Goal: Task Accomplishment & Management: Manage account settings

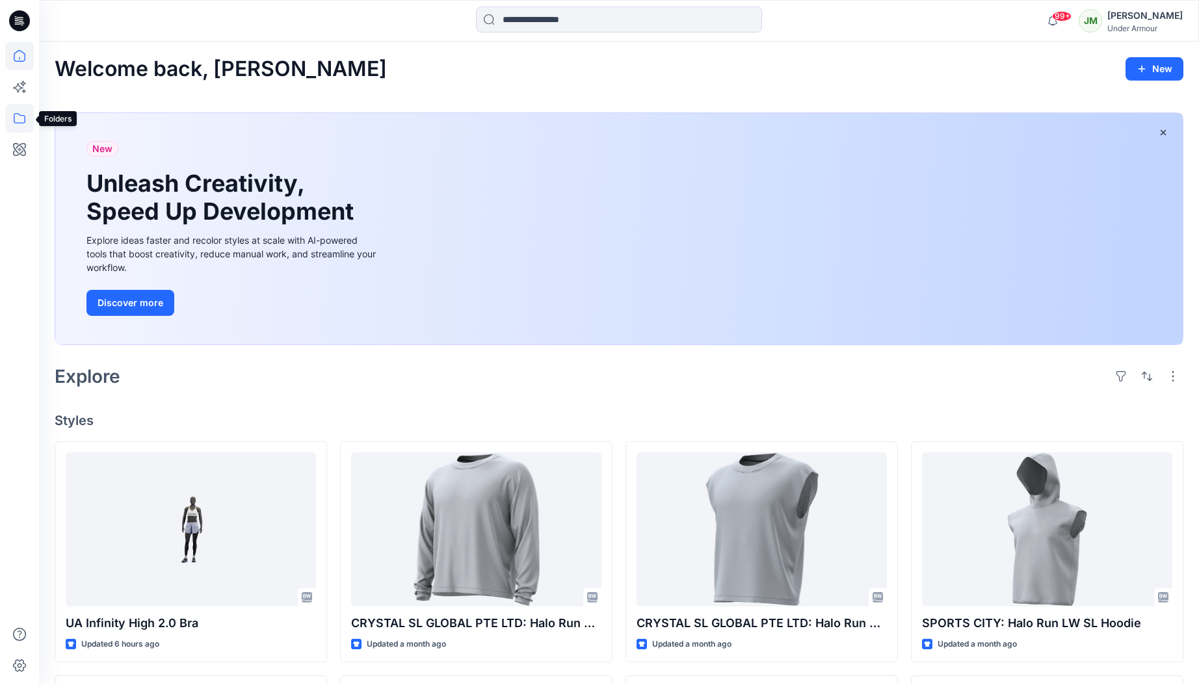
click at [20, 119] on icon at bounding box center [19, 118] width 29 height 29
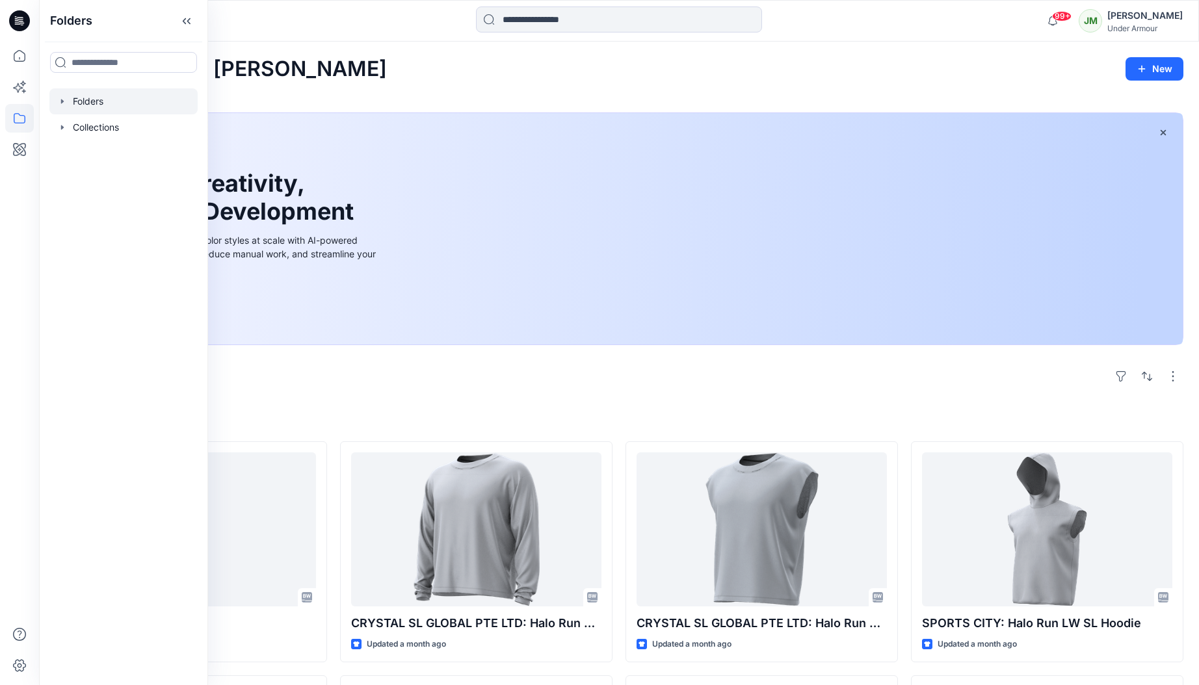
click at [111, 98] on div at bounding box center [123, 101] width 148 height 26
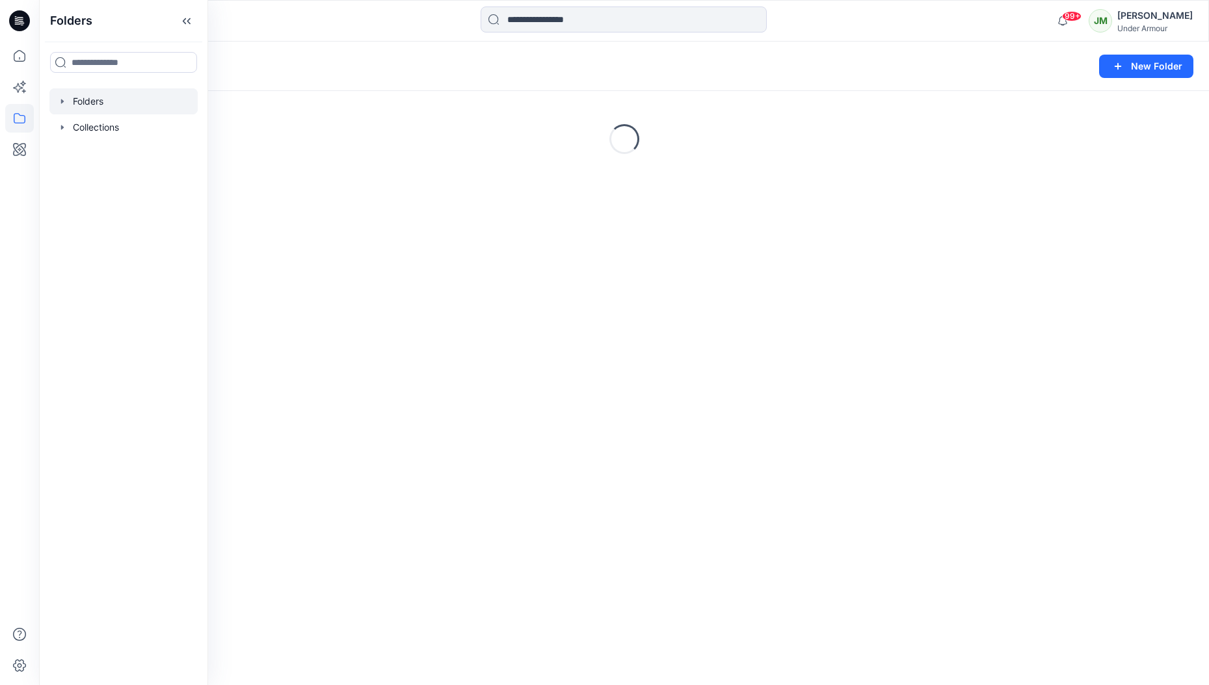
click at [303, 38] on div "99+ Notifications [PERSON_NAME] shared Colorway generated styles Collection wit…" at bounding box center [624, 21] width 1170 height 42
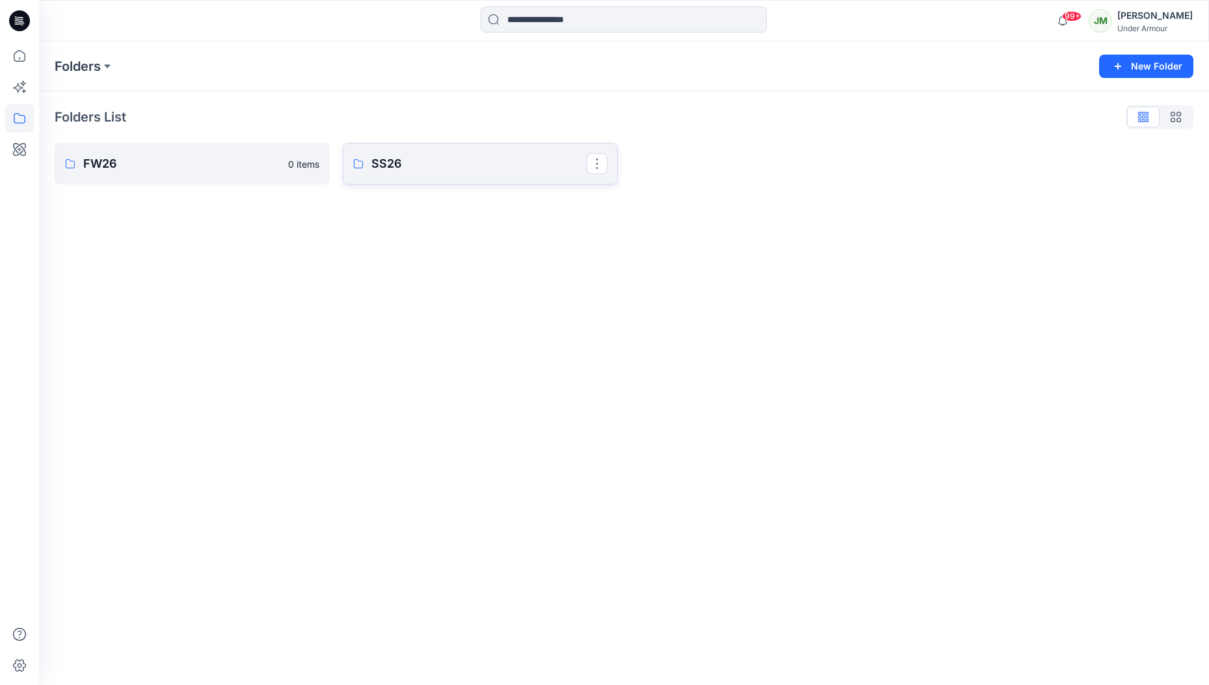
click at [408, 157] on p "SS26" at bounding box center [478, 164] width 215 height 18
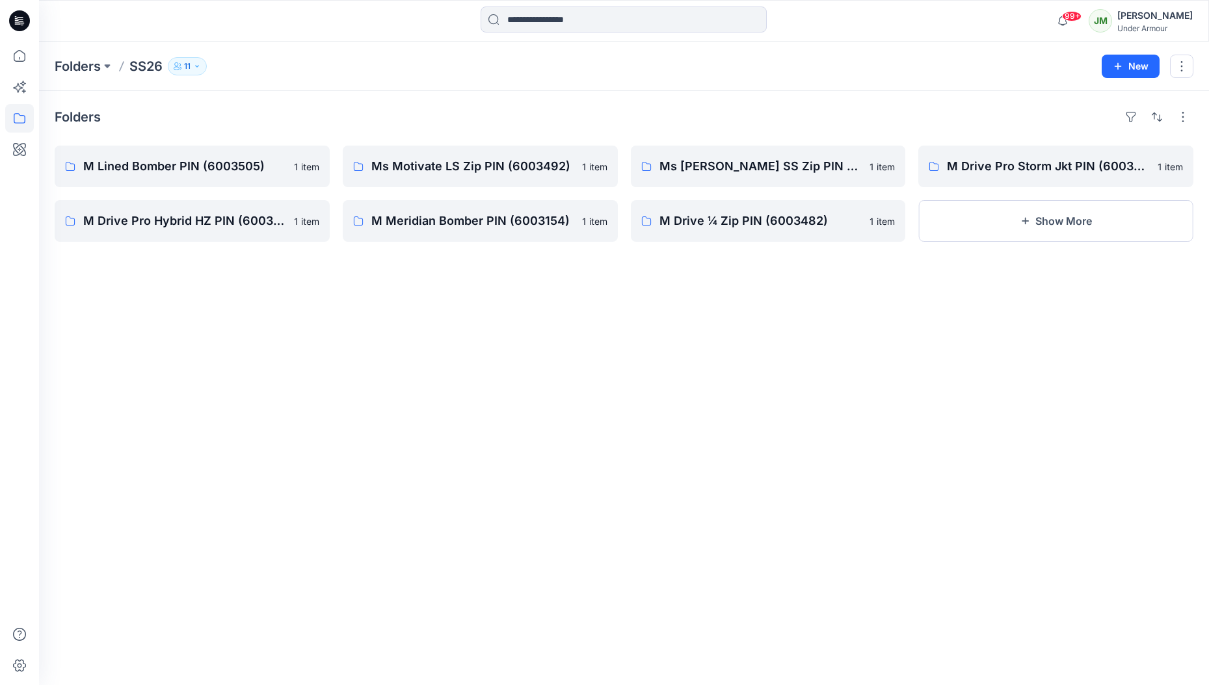
click at [200, 62] on icon "button" at bounding box center [197, 66] width 8 height 8
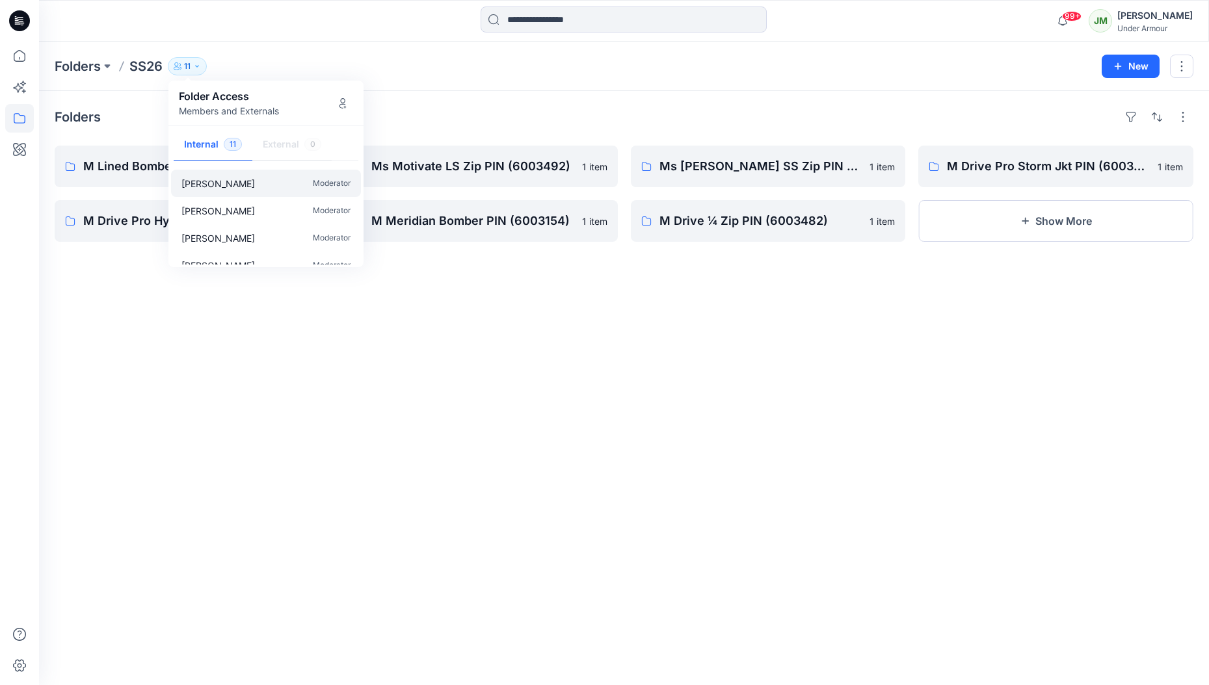
scroll to position [21, 0]
click at [343, 108] on button "Manage Users" at bounding box center [342, 103] width 21 height 21
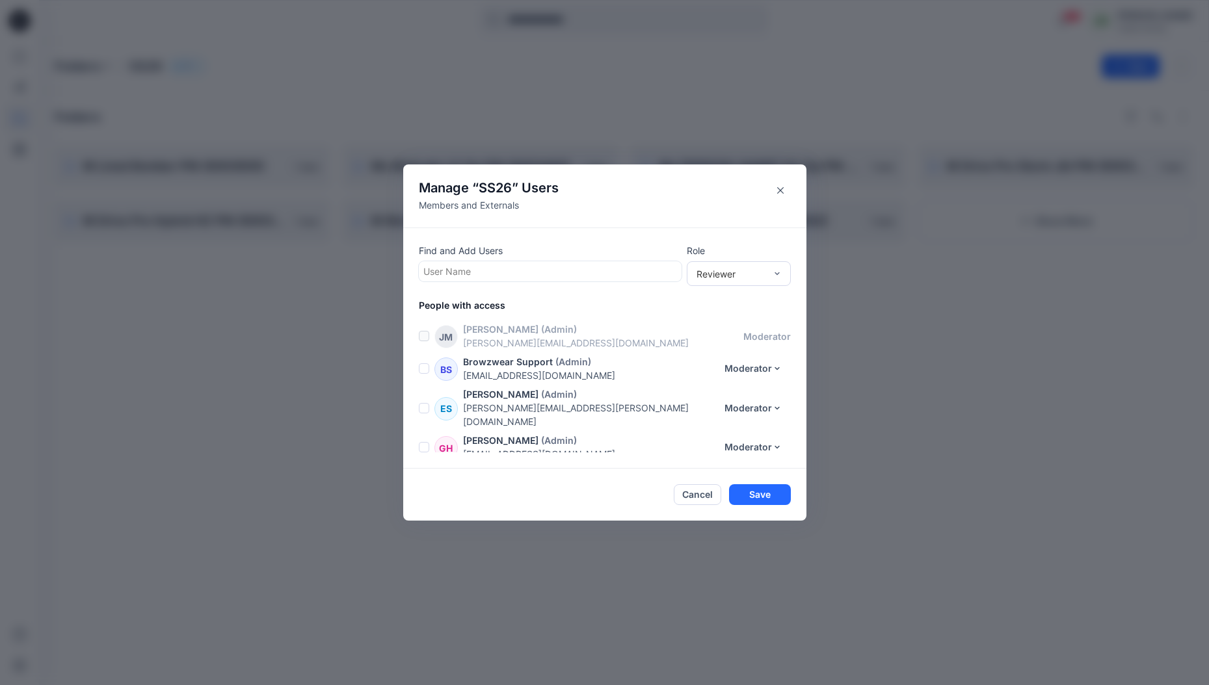
scroll to position [222, 0]
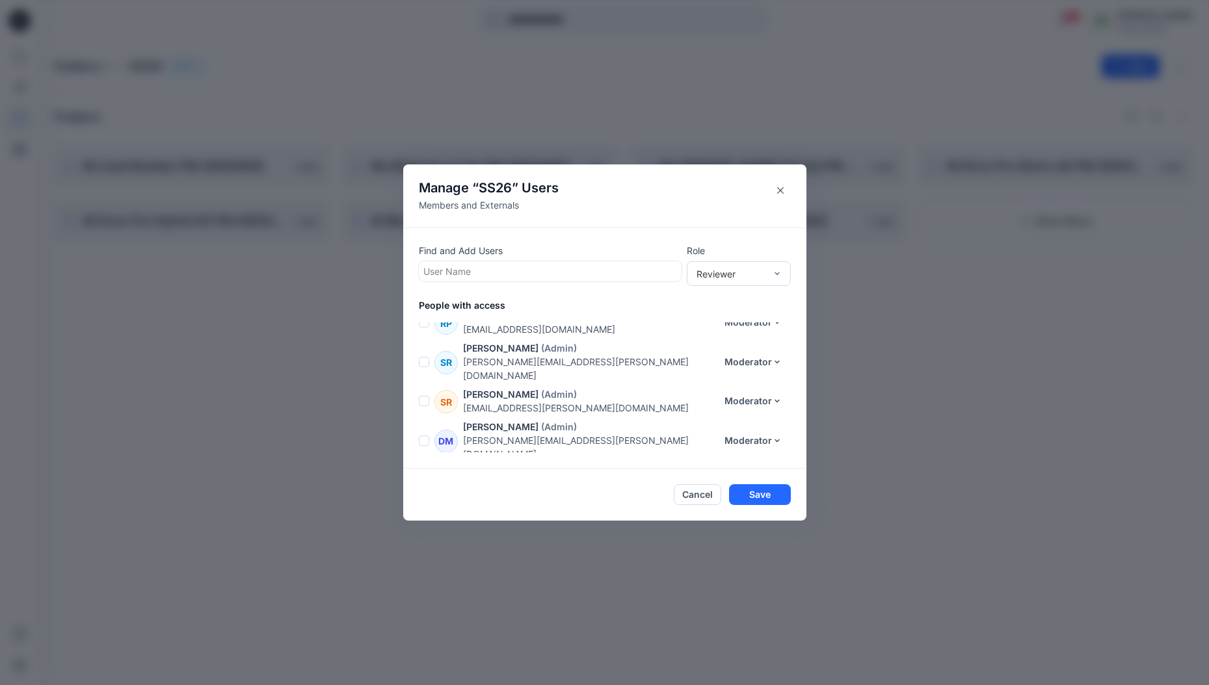
click at [423, 357] on span at bounding box center [424, 362] width 10 height 10
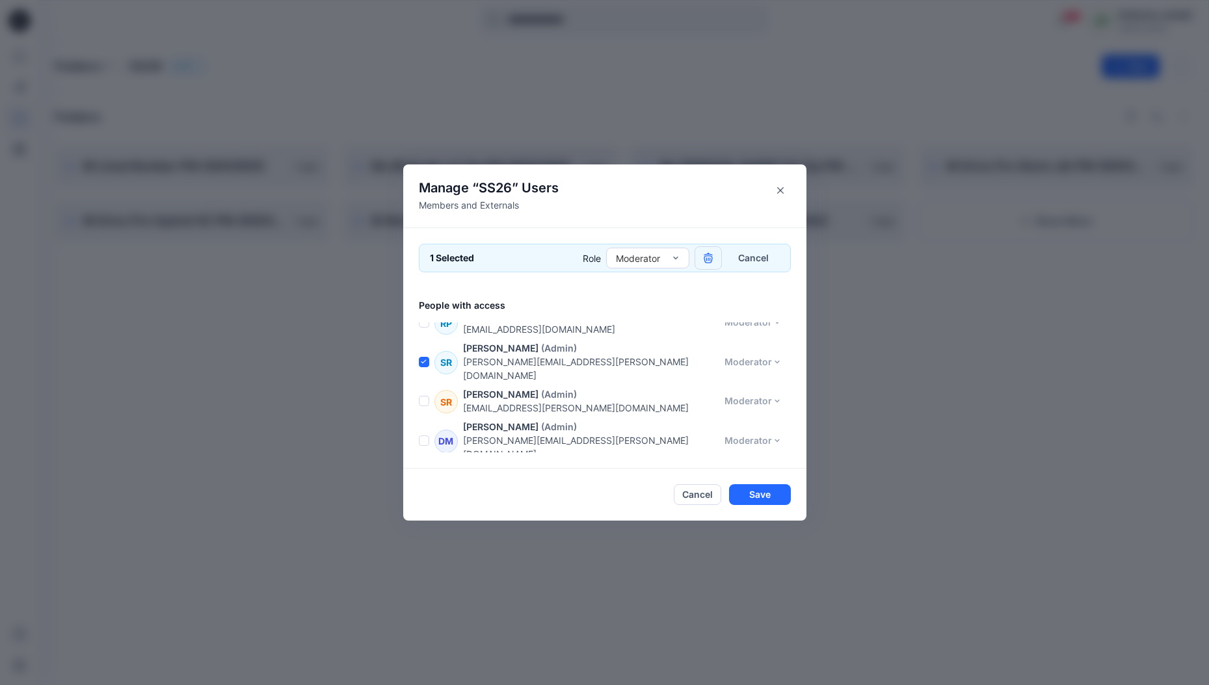
click at [706, 262] on icon "button" at bounding box center [708, 260] width 8 height 8
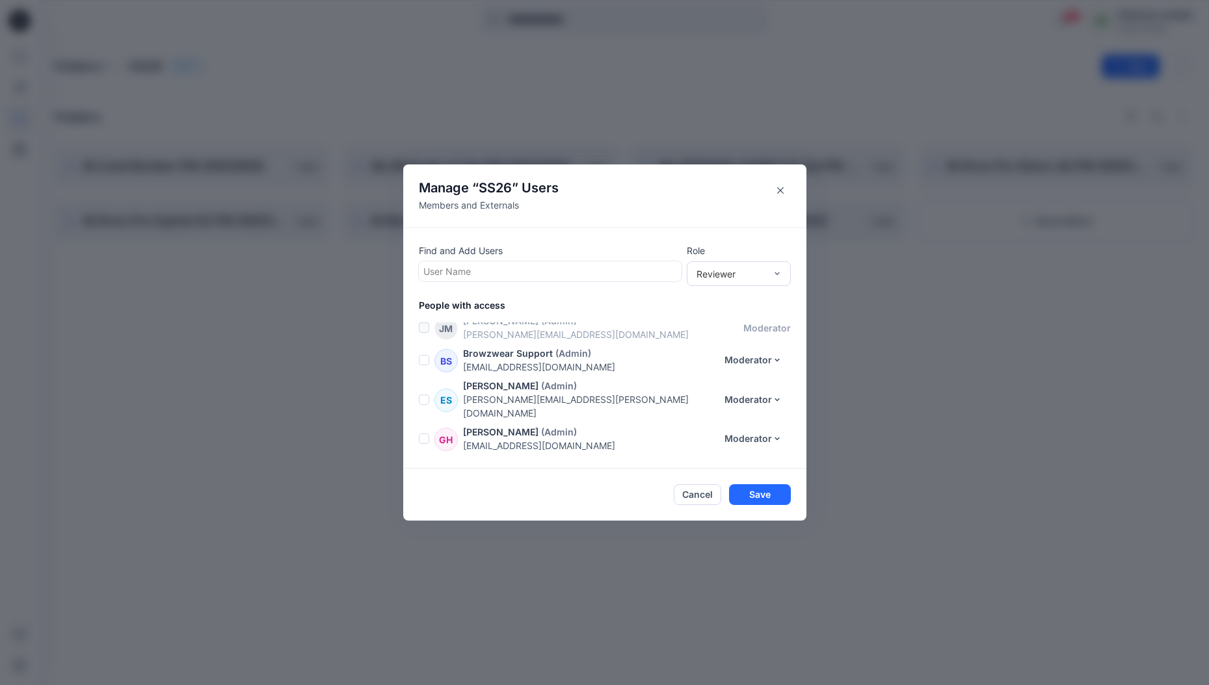
scroll to position [0, 0]
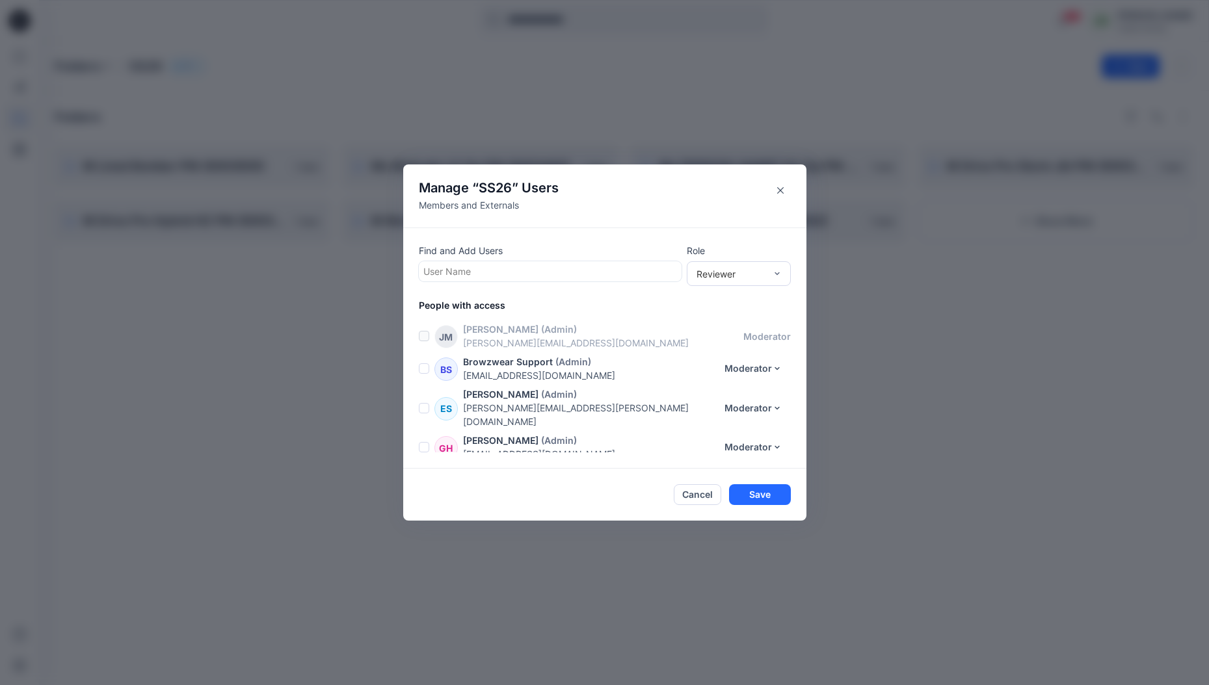
click at [426, 404] on span at bounding box center [424, 408] width 10 height 10
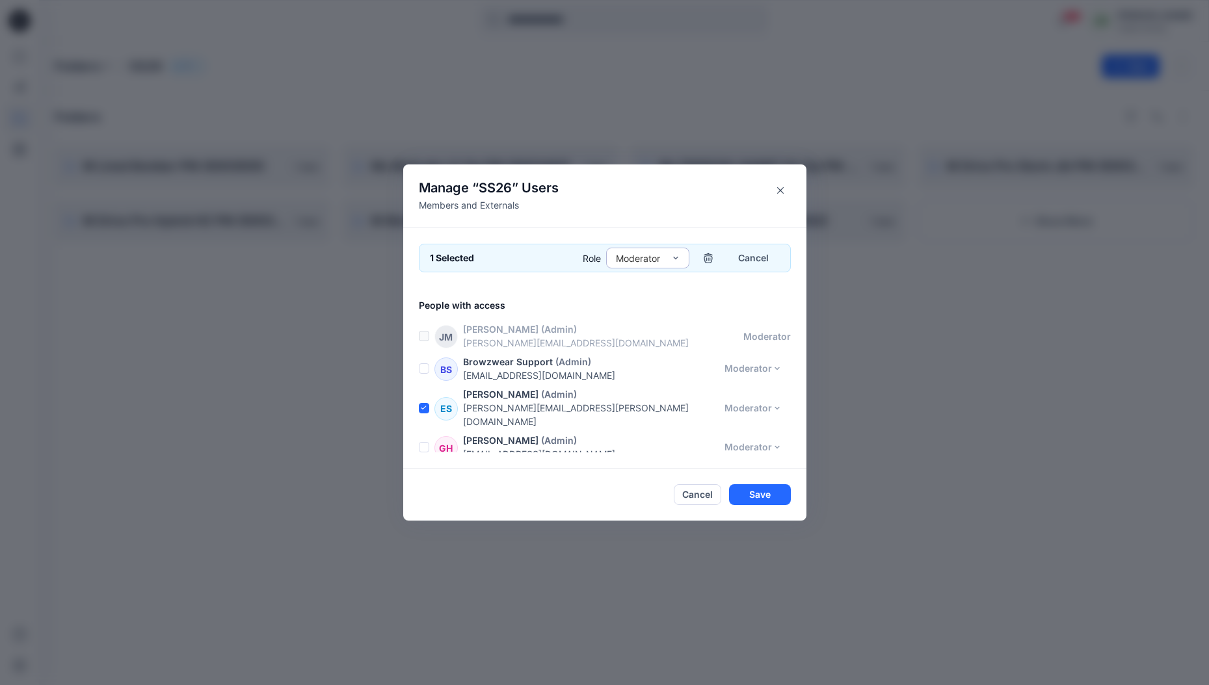
click at [684, 258] on div "Moderator" at bounding box center [647, 258] width 83 height 21
click at [707, 256] on icon "button" at bounding box center [708, 260] width 8 height 8
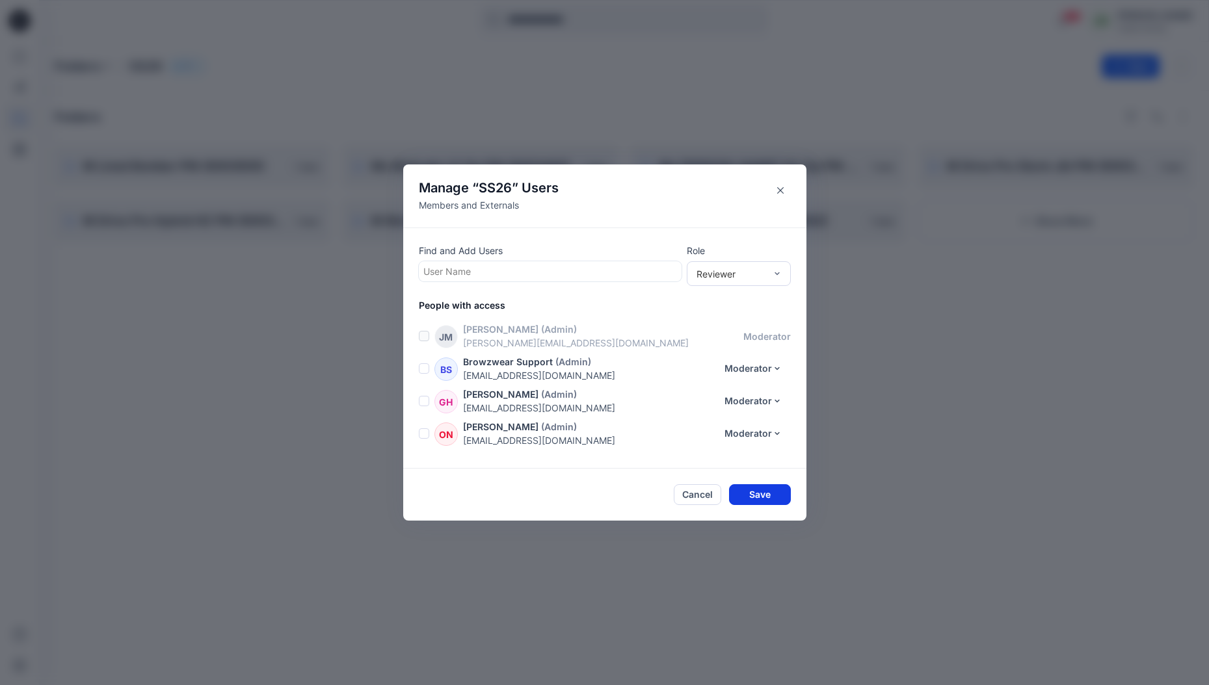
click at [762, 501] on button "Save" at bounding box center [760, 495] width 62 height 21
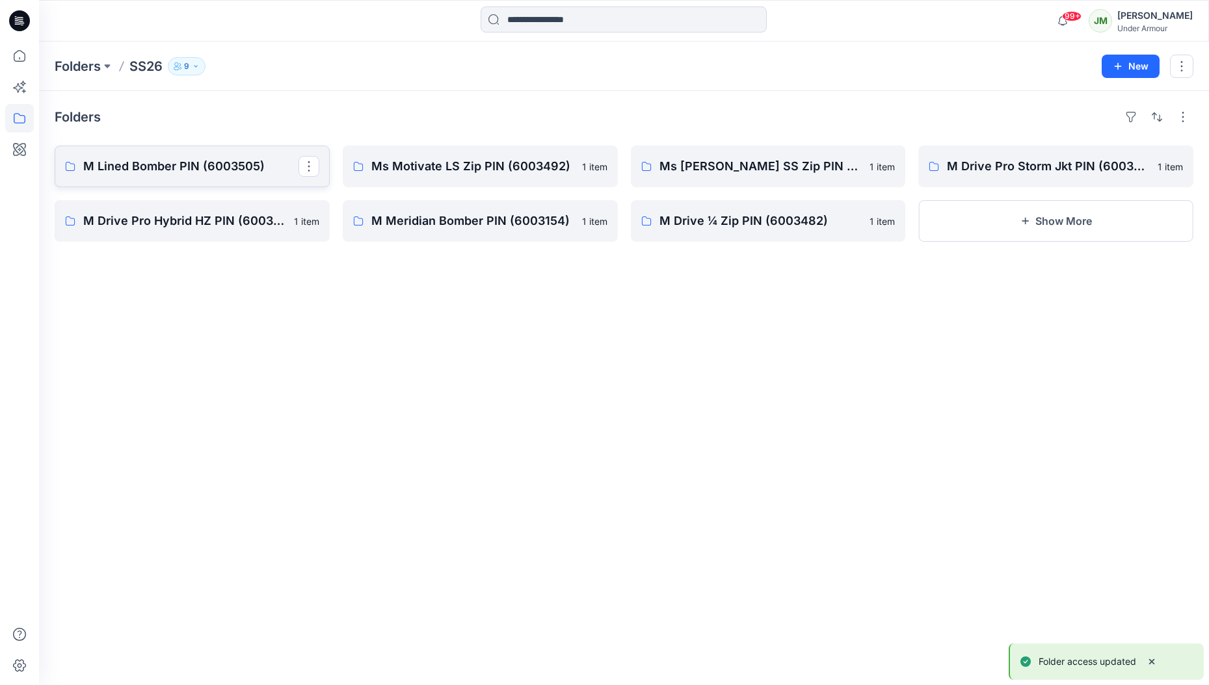
click at [203, 167] on p "M Lined Bomber PIN (6003505)" at bounding box center [190, 166] width 215 height 18
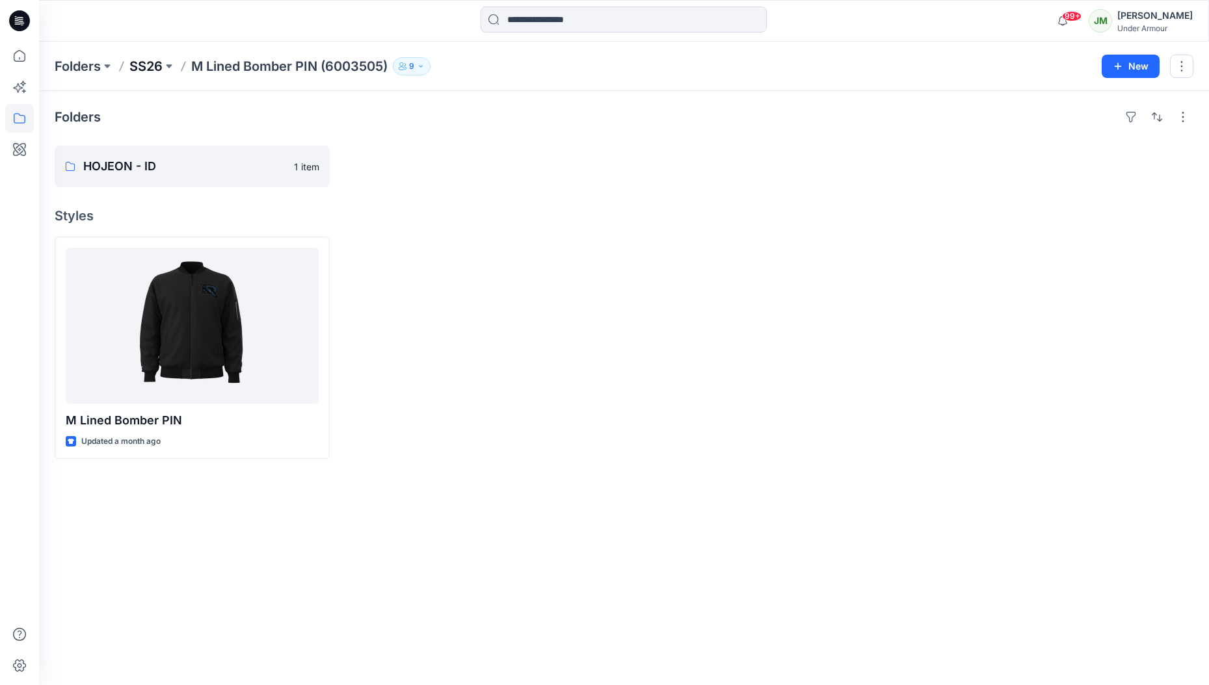
click at [146, 62] on p "SS26" at bounding box center [145, 66] width 33 height 18
